Goal: Navigation & Orientation: Go to known website

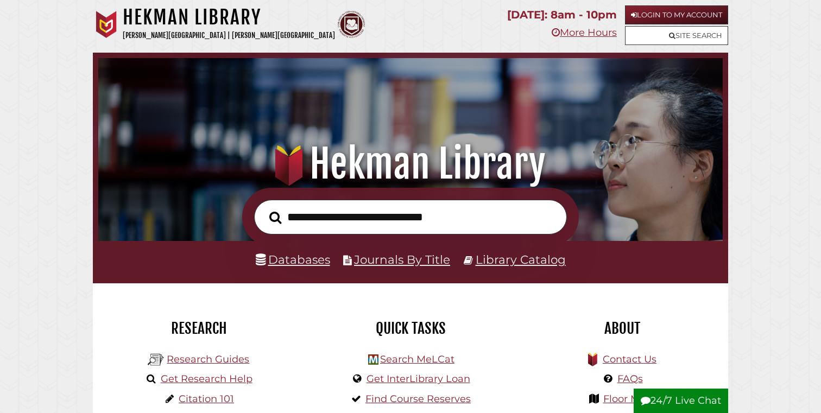
scroll to position [206, 619]
click at [348, 218] on input "text" at bounding box center [410, 217] width 313 height 35
click at [111, 162] on h1 ".heklogo-cls-1 { fill: url(#linear-gradient); } .heklogo-cls-1, .heklogo-cls-2,…" at bounding box center [411, 164] width 600 height 48
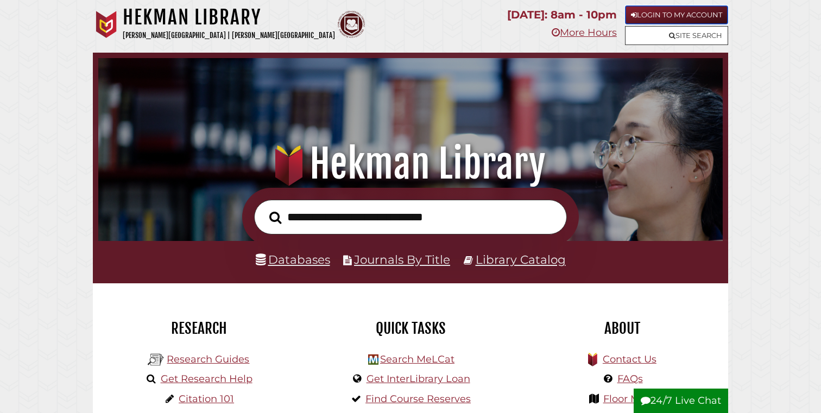
click at [687, 12] on link "Login to My Account" at bounding box center [676, 14] width 103 height 19
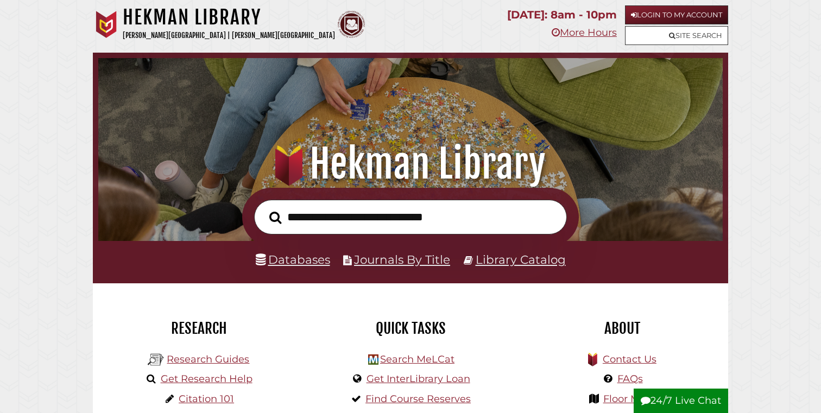
scroll to position [206, 619]
